Goal: Check status

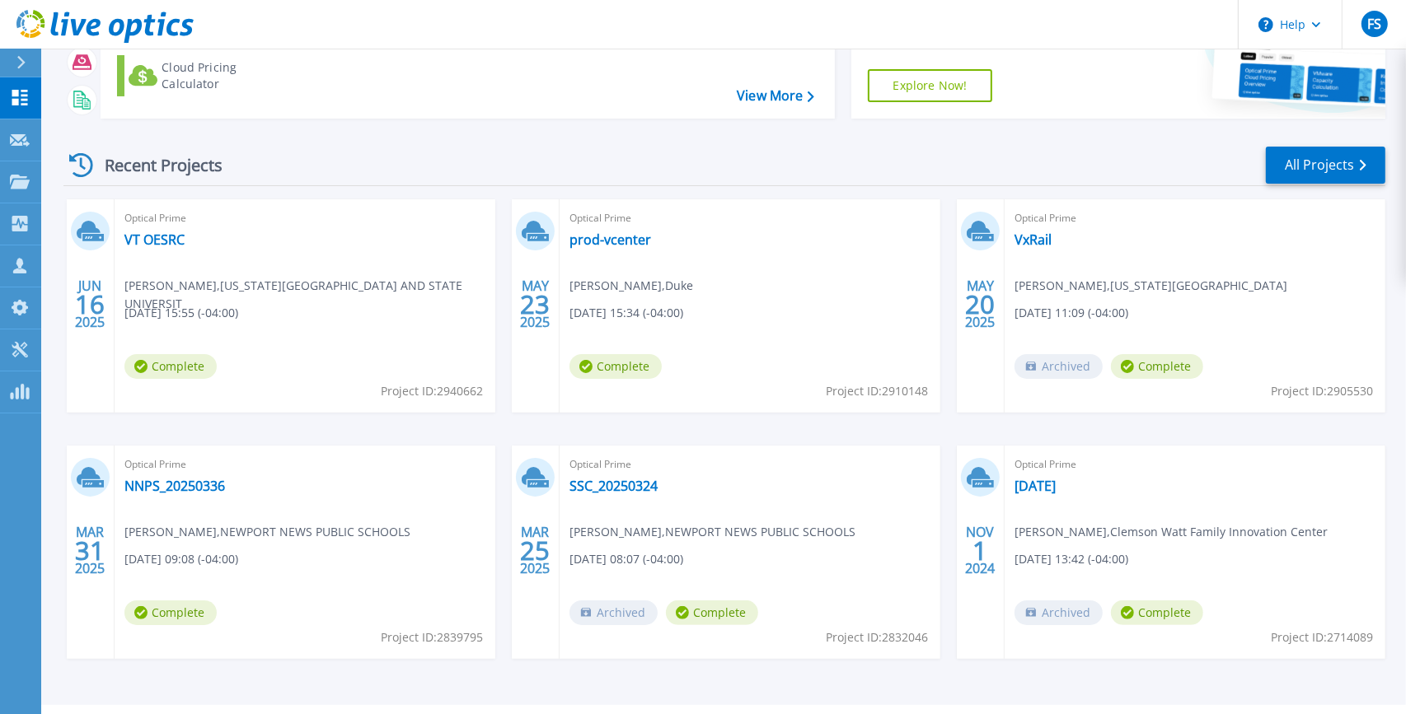
scroll to position [96, 0]
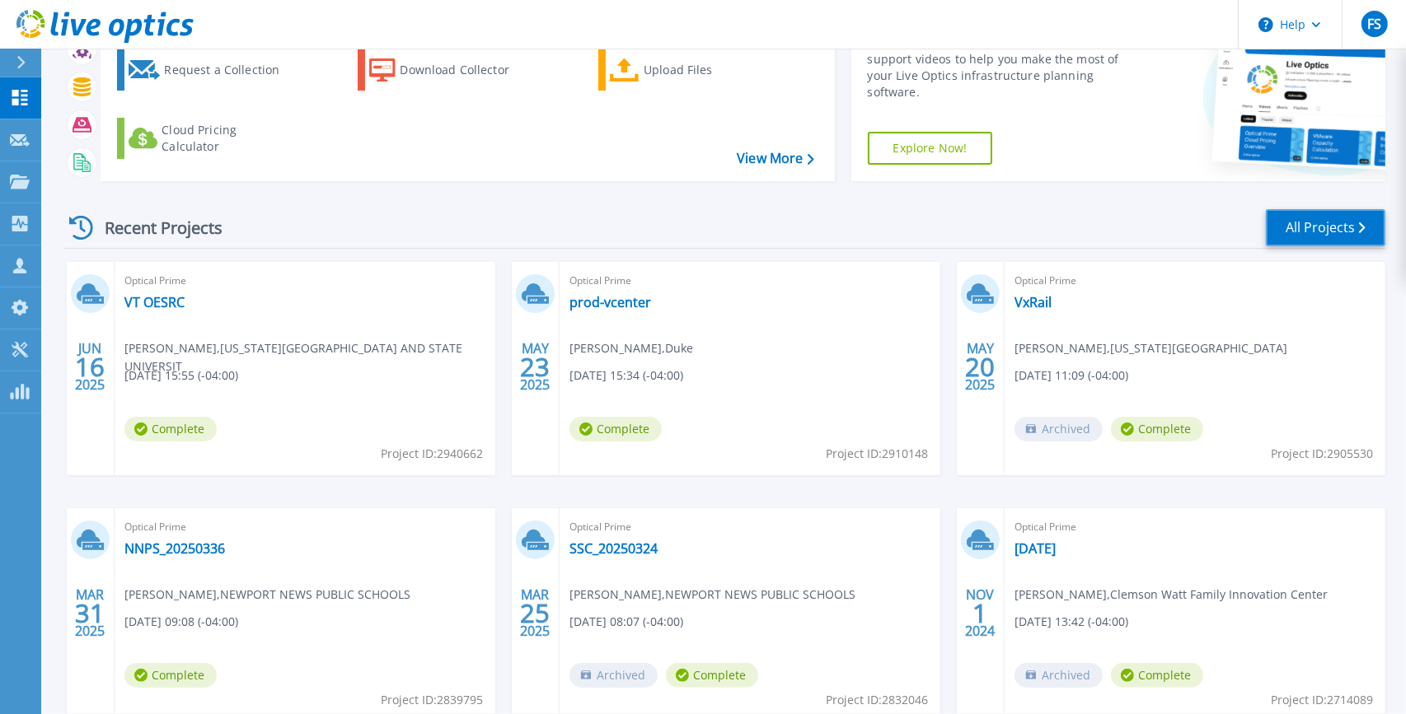
click at [1302, 235] on link "All Projects" at bounding box center [1325, 227] width 119 height 37
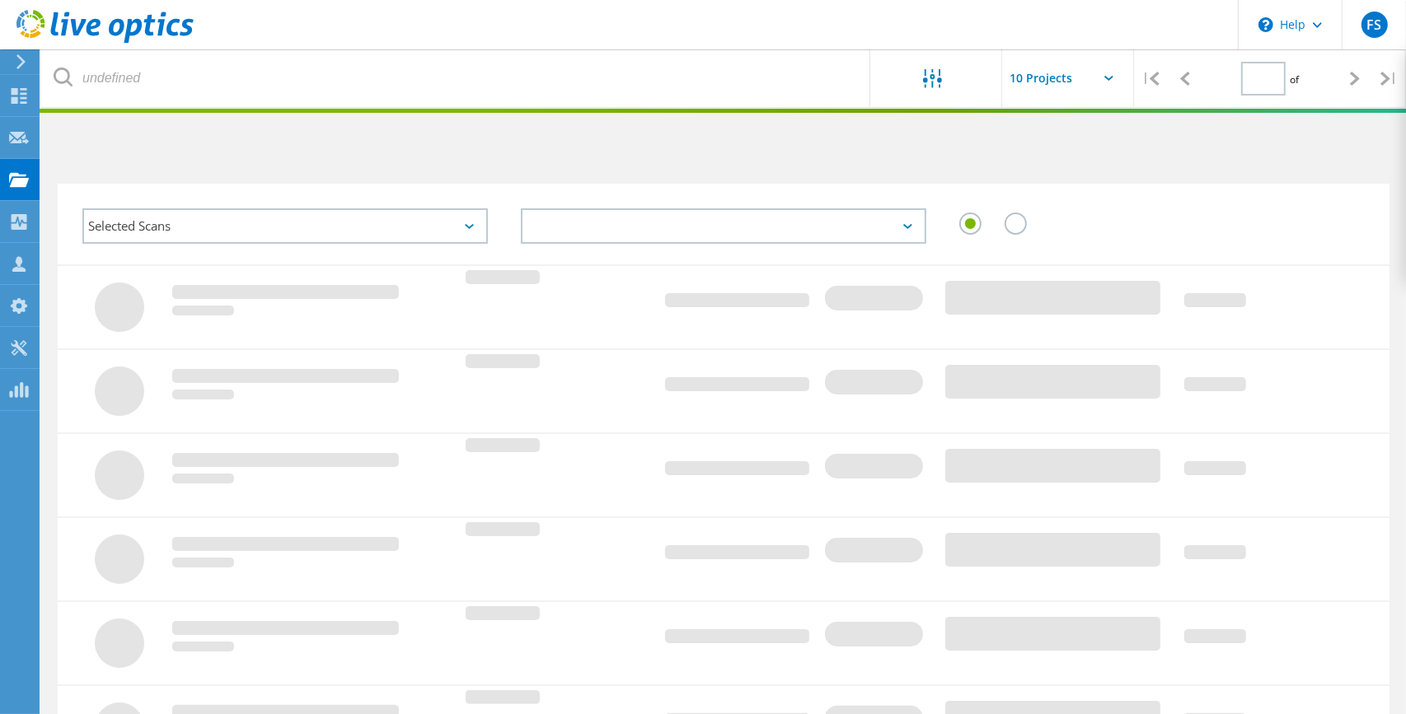
type input "1"
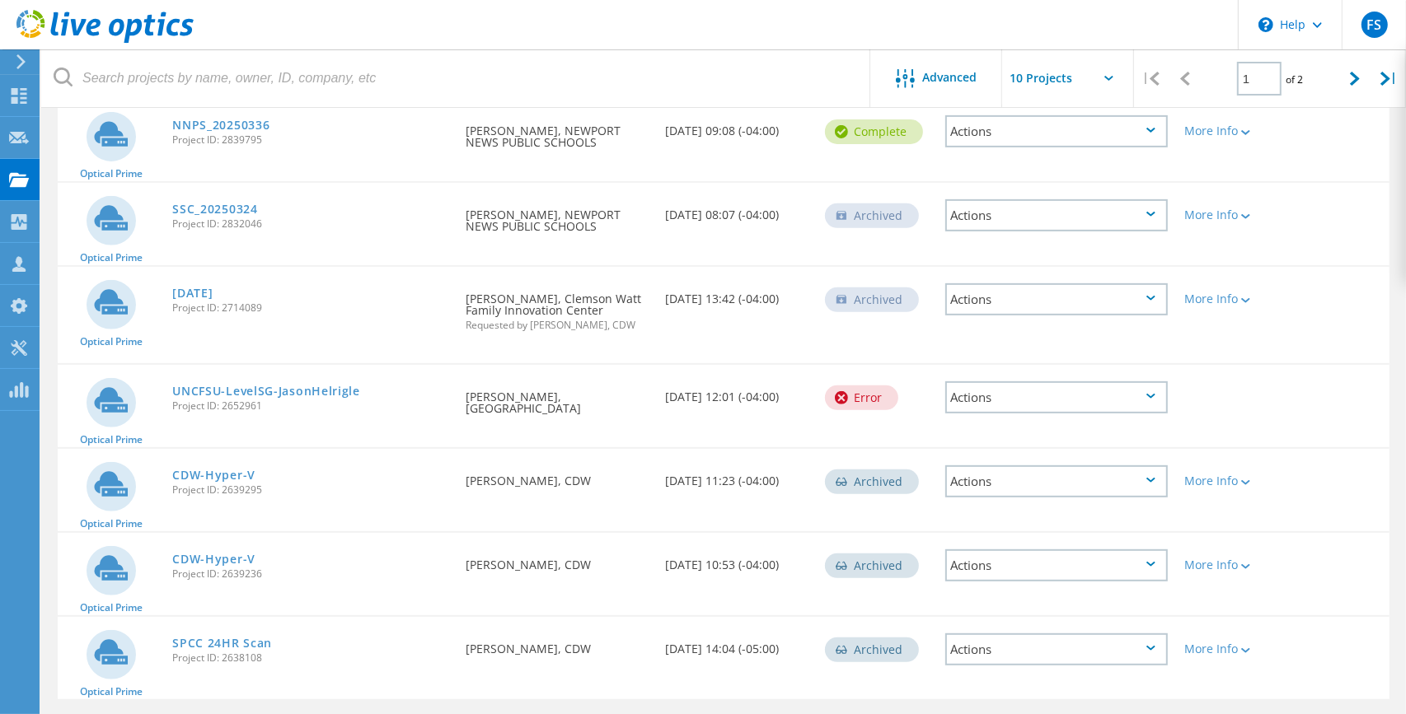
scroll to position [528, 0]
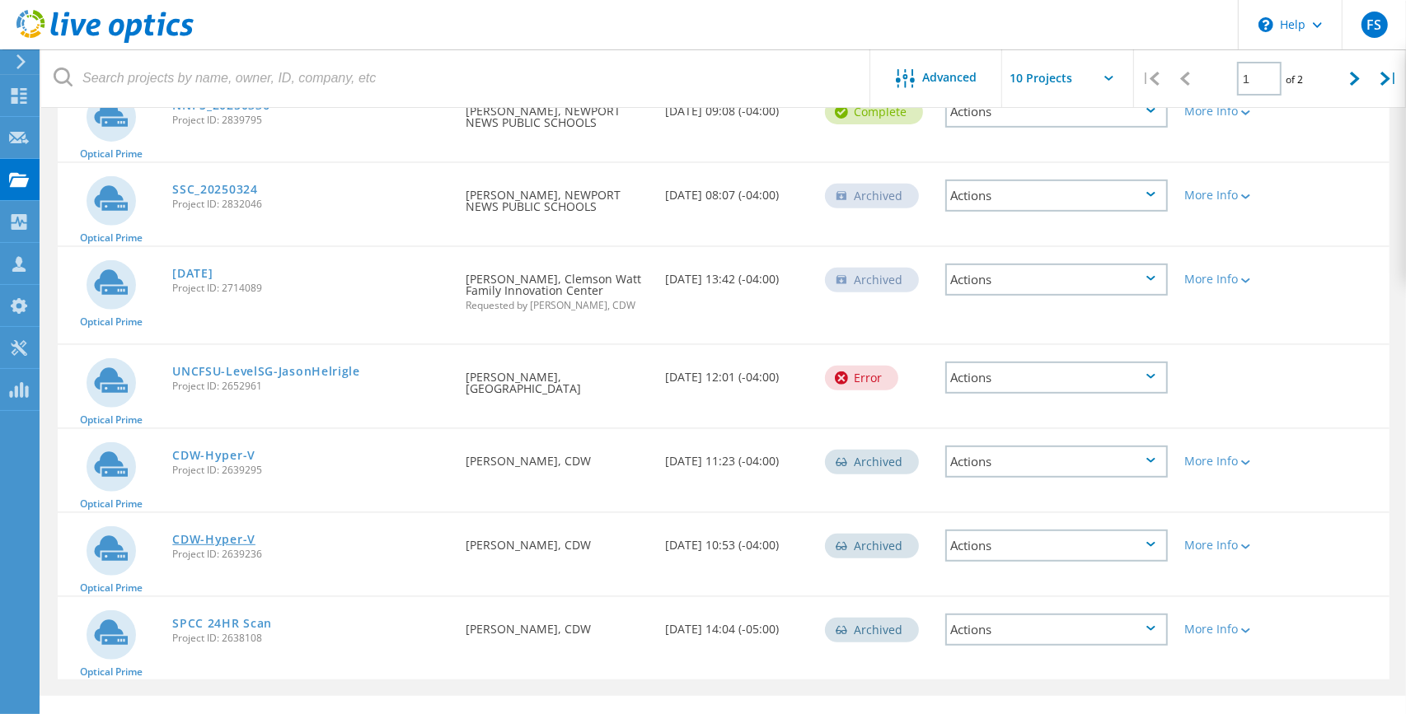
click at [208, 534] on link "CDW-Hyper-V" at bounding box center [213, 540] width 83 height 12
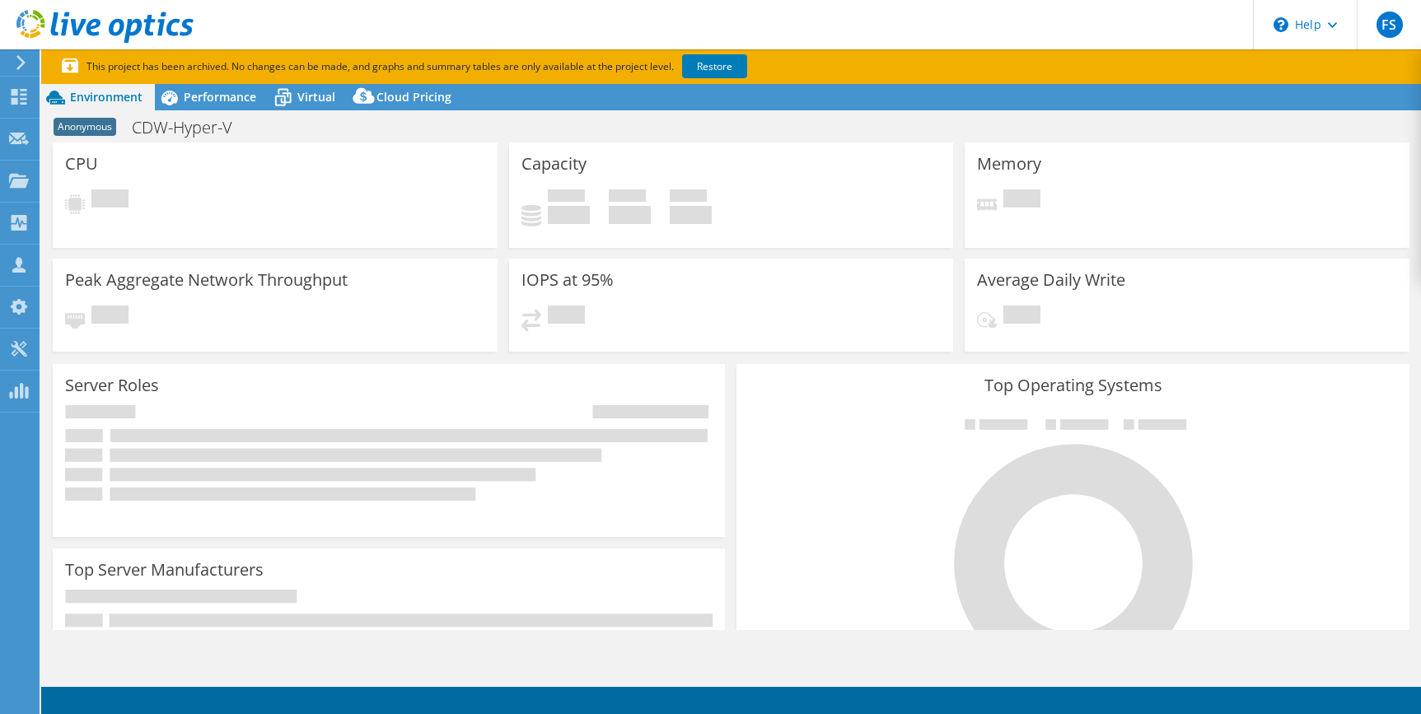
select select "USD"
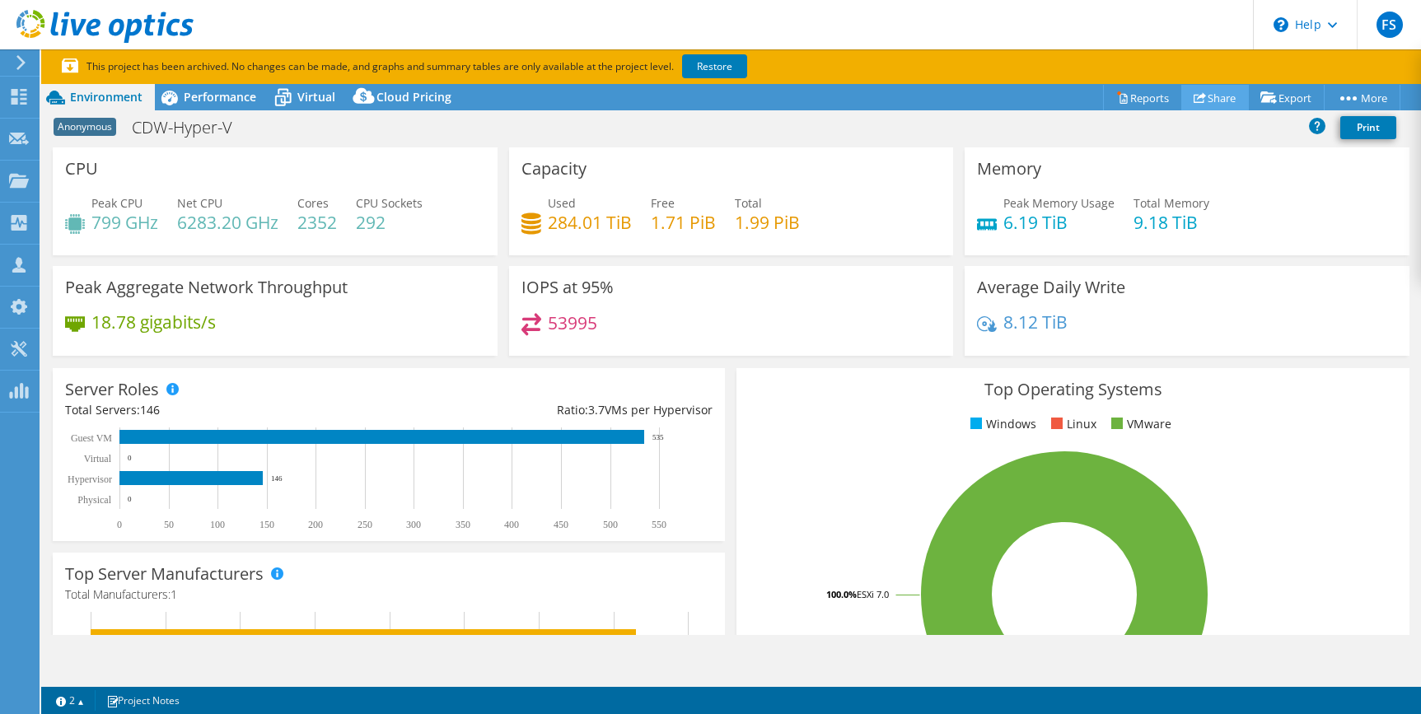
click at [1207, 93] on link "Share" at bounding box center [1215, 98] width 68 height 26
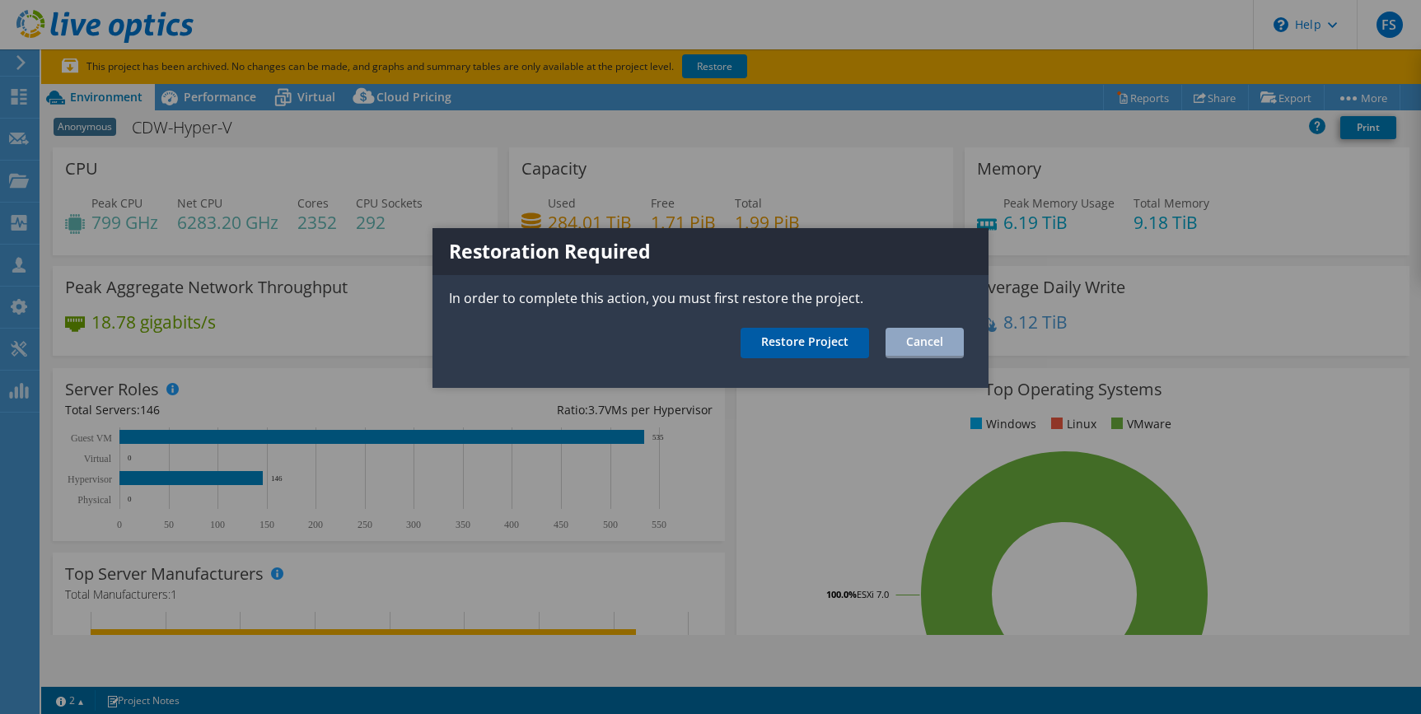
click at [805, 338] on link "Restore Project" at bounding box center [805, 343] width 129 height 30
